Goal: Ask a question

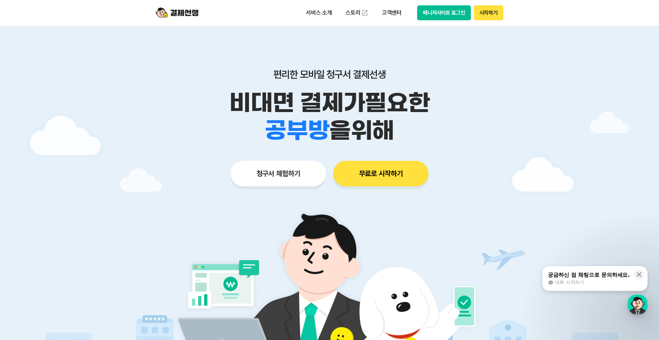
click at [496, 14] on button "시작하기" at bounding box center [489, 12] width 30 height 15
click at [491, 12] on button "시작하기" at bounding box center [489, 12] width 30 height 15
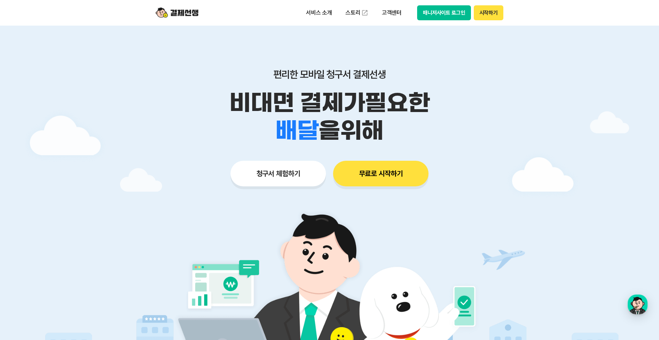
click at [440, 15] on button "매니저사이트 로그인" at bounding box center [444, 12] width 54 height 15
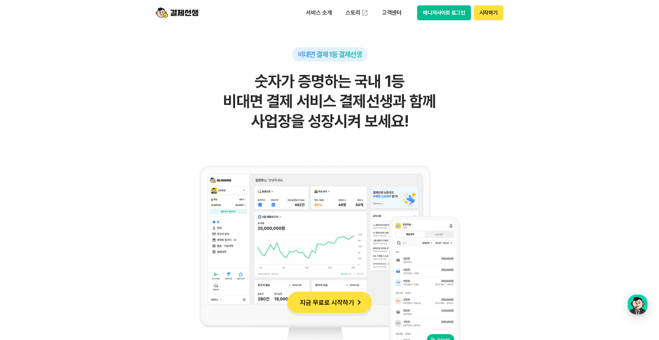
scroll to position [356, 0]
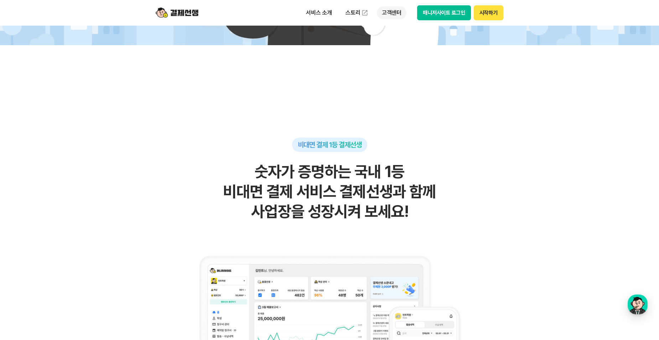
click at [389, 14] on p "고객센터" at bounding box center [392, 12] width 30 height 13
click at [489, 12] on button "시작하기" at bounding box center [489, 12] width 30 height 15
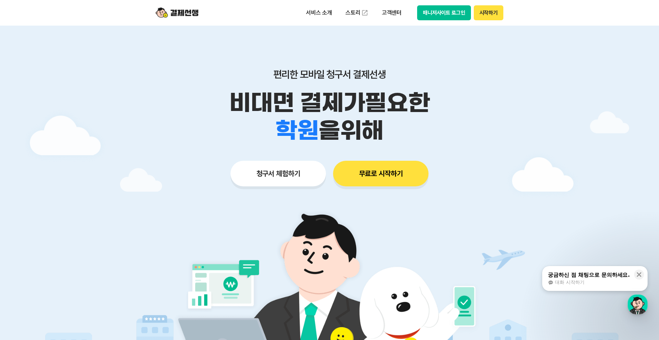
click at [487, 14] on button "시작하기" at bounding box center [489, 12] width 30 height 15
click at [187, 11] on img at bounding box center [177, 13] width 43 height 14
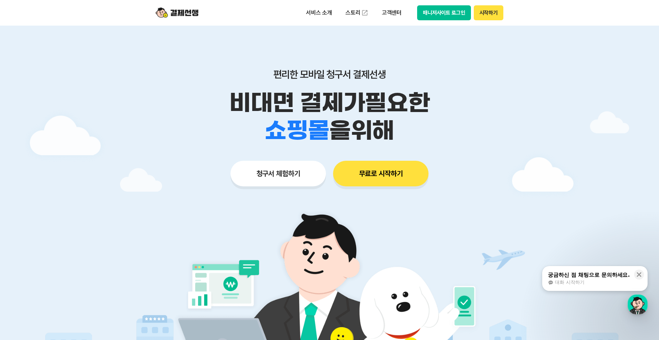
click at [450, 16] on button "매니저사이트 로그인" at bounding box center [444, 12] width 54 height 15
click at [186, 8] on img at bounding box center [177, 13] width 43 height 14
click at [569, 280] on span "대화 시작하기" at bounding box center [569, 283] width 29 height 6
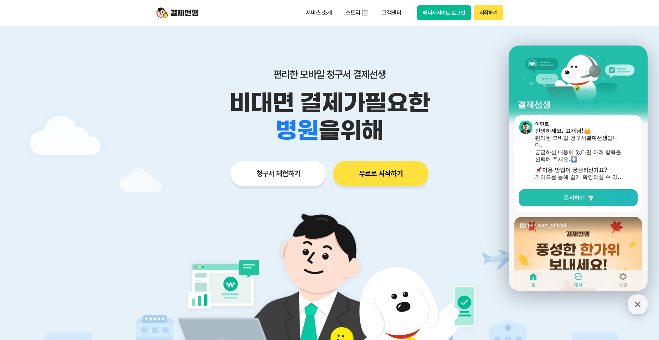
click at [573, 280] on link "대화" at bounding box center [577, 280] width 45 height 18
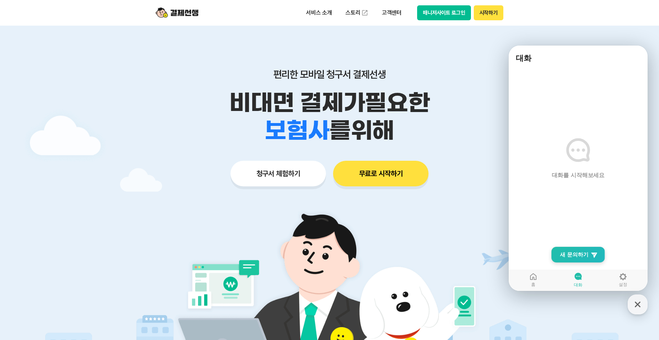
click at [565, 255] on span "새 문의하기" at bounding box center [574, 254] width 28 height 7
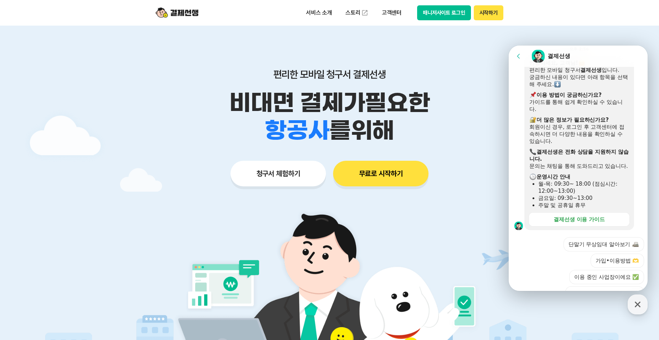
scroll to position [209, 0]
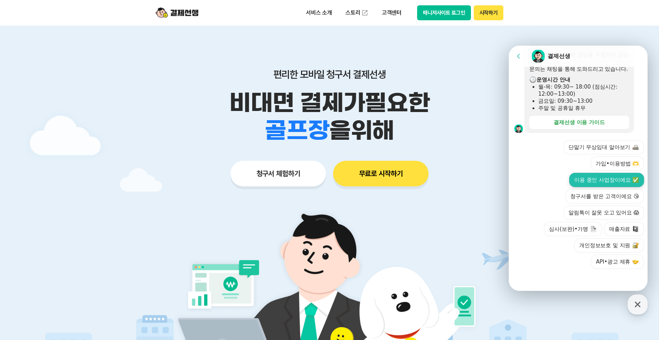
click at [590, 178] on button "이용 중인 사업장이에요 ✅" at bounding box center [606, 180] width 75 height 14
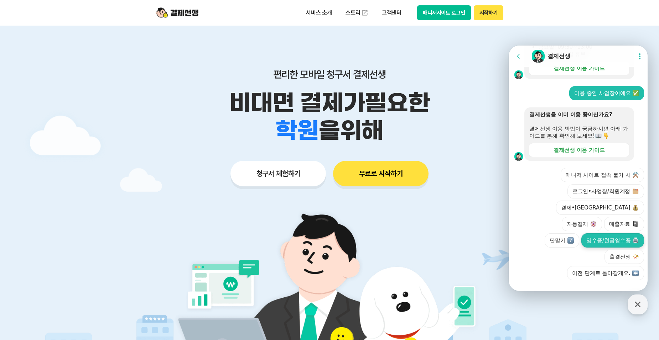
scroll to position [258, 0]
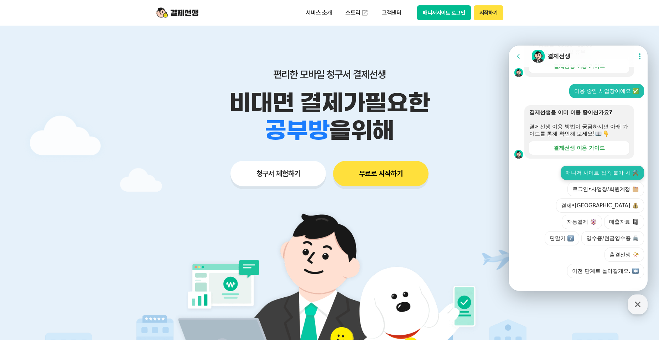
click at [589, 180] on button "매니저 사이트 접속 불가 시 ⚒️" at bounding box center [601, 173] width 83 height 14
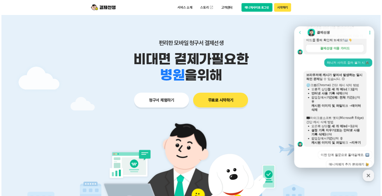
scroll to position [360, 0]
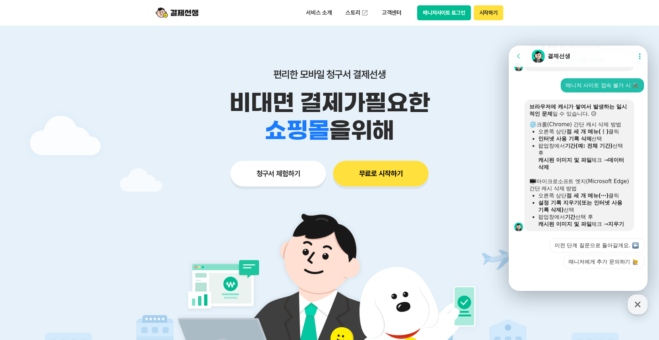
drag, startPoint x: 1137, startPoint y: 46, endPoint x: 517, endPoint y: 84, distance: 620.7
click at [517, 84] on div "매니저 사이트 접속 불가 시 ⚒️" at bounding box center [578, 85] width 141 height 14
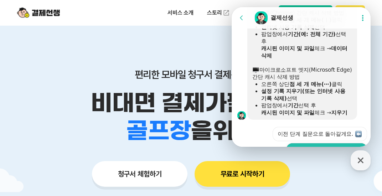
scroll to position [431, 0]
